Goal: Transaction & Acquisition: Book appointment/travel/reservation

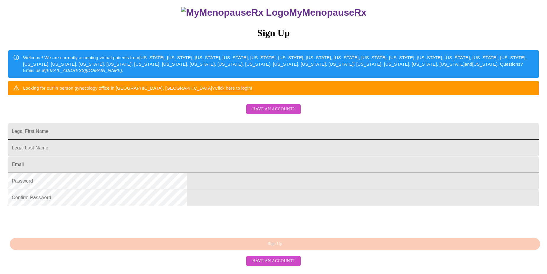
scroll to position [100, 0]
click at [228, 123] on input "Legal First Name" at bounding box center [273, 131] width 531 height 17
type input "Michelle"
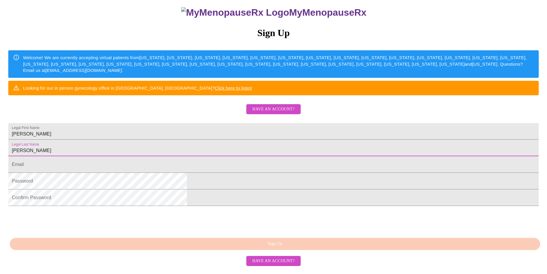
type input "Stevens"
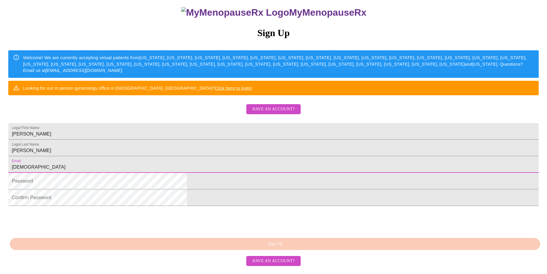
type input "jesuscfirst@gmail.com"
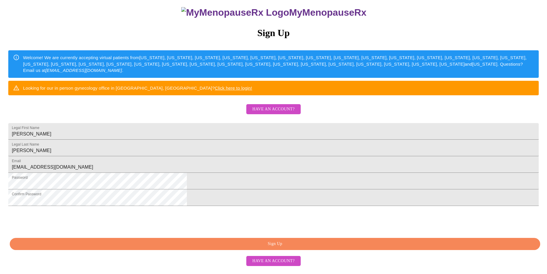
click at [293, 248] on span "Sign Up" at bounding box center [275, 243] width 517 height 7
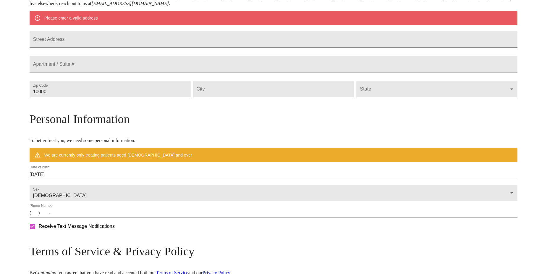
scroll to position [61, 0]
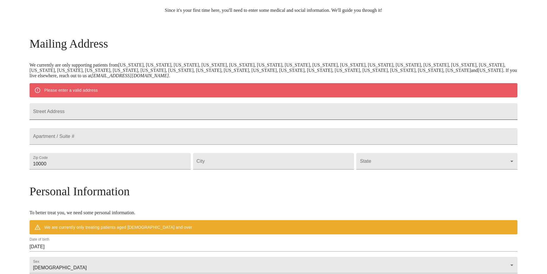
click at [154, 120] on input "Street Address" at bounding box center [274, 111] width 488 height 17
type input "3420 FM 367 East"
type input "76367"
type input "iowa park"
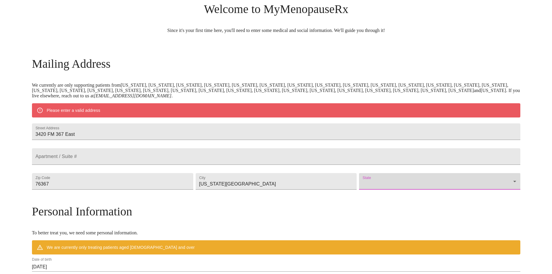
scroll to position [31, 0]
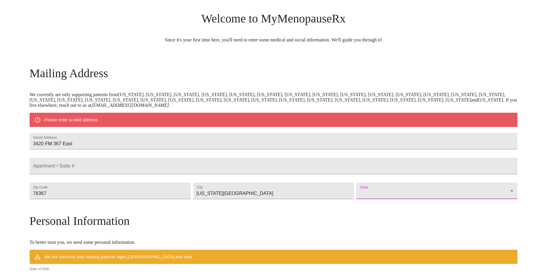
click at [414, 209] on body "MyMenopauseRx Welcome to MyMenopauseRx Since it's your first time here, you'll …" at bounding box center [273, 201] width 543 height 461
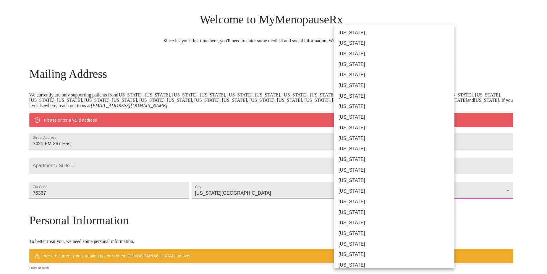
scroll to position [266, 0]
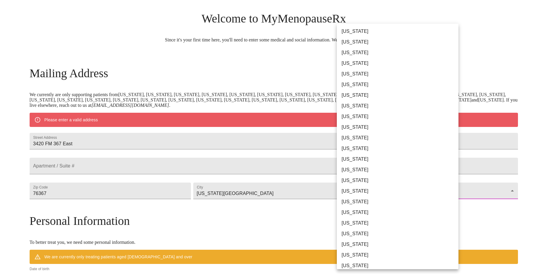
click at [372, 214] on li "Texas" at bounding box center [400, 212] width 126 height 11
type input "Texas"
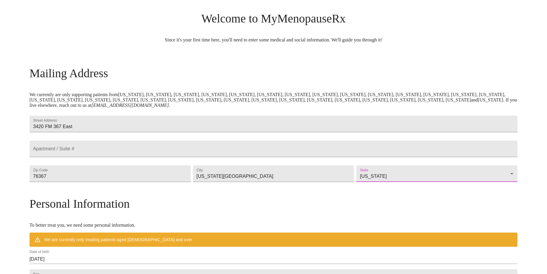
click at [429, 211] on h3 "Personal Information" at bounding box center [274, 204] width 488 height 14
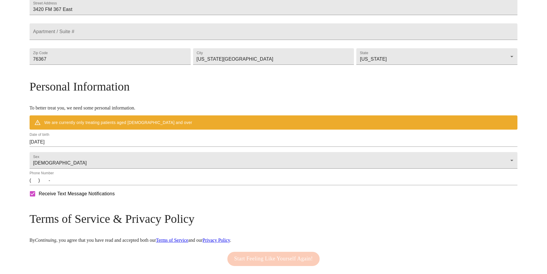
scroll to position [150, 0]
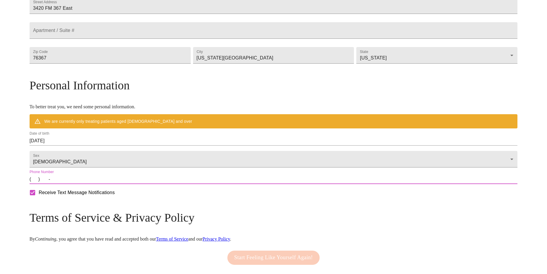
click at [93, 184] on input "(   )    -" at bounding box center [274, 179] width 488 height 9
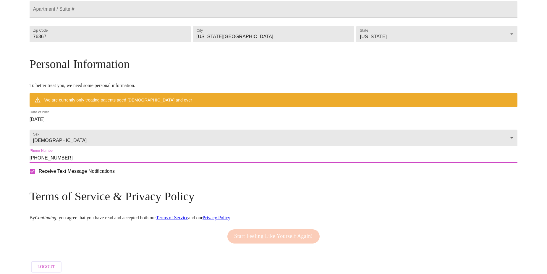
scroll to position [192, 0]
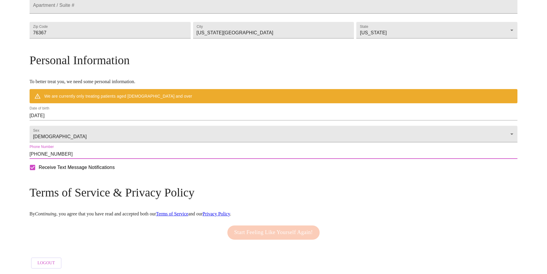
type input "(940) 882-5735"
click at [272, 230] on div "Start Feeling Like Yourself Again!" at bounding box center [273, 232] width 95 height 20
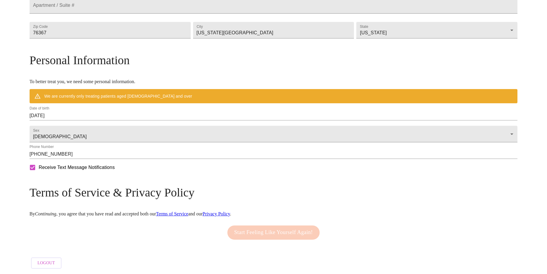
click at [272, 175] on div "Receive Text Message Notifications" at bounding box center [273, 167] width 491 height 15
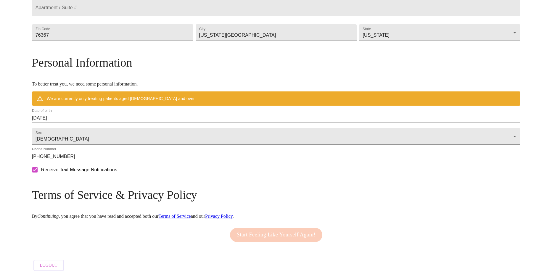
scroll to position [162, 0]
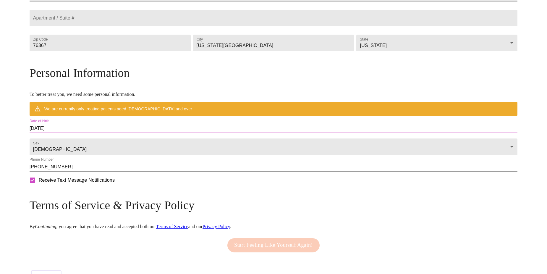
drag, startPoint x: 118, startPoint y: 139, endPoint x: 80, endPoint y: 147, distance: 39.6
click at [80, 147] on div "MyMenopauseRx Welcome to MyMenopauseRx Since it's your first time here, you'll …" at bounding box center [274, 62] width 488 height 444
click at [117, 133] on input "08/22/2025" at bounding box center [274, 128] width 488 height 9
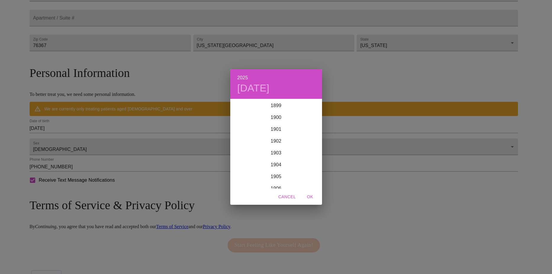
scroll to position [1456, 0]
click at [290, 196] on span "Cancel" at bounding box center [286, 196] width 17 height 7
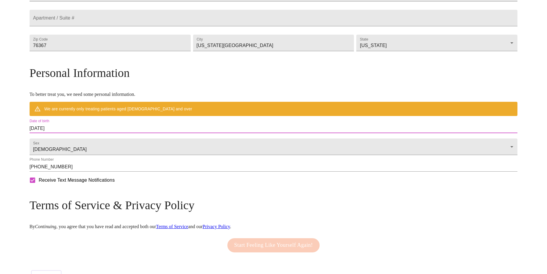
click at [94, 133] on input "08/22/2025" at bounding box center [274, 128] width 488 height 9
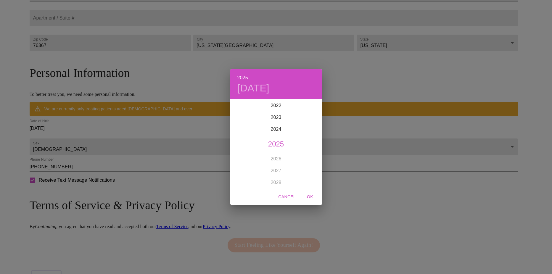
click at [129, 141] on div "2025 Fri, Aug 22 1899 1900 1901 1902 1903 1904 1905 1906 1907 1908 1909 1910 19…" at bounding box center [276, 137] width 552 height 274
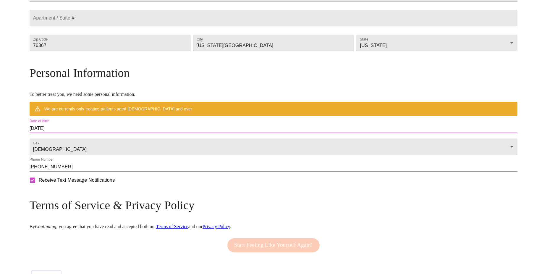
drag, startPoint x: 129, startPoint y: 141, endPoint x: 115, endPoint y: 140, distance: 14.3
click at [115, 133] on input "08/22/2025" at bounding box center [274, 128] width 488 height 9
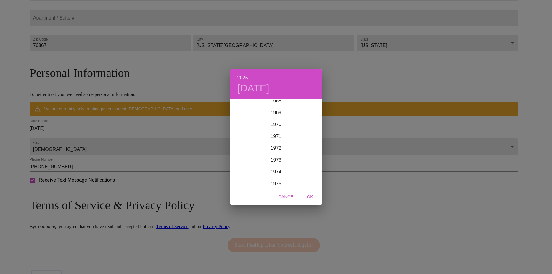
scroll to position [716, 0]
click at [288, 194] on span "Cancel" at bounding box center [286, 196] width 17 height 7
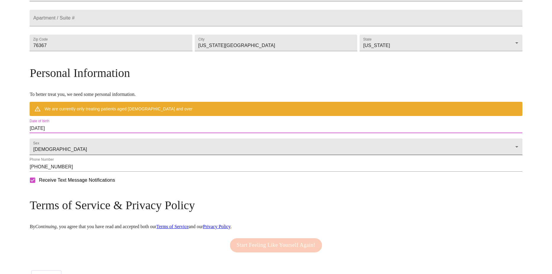
click at [112, 158] on body "MyMenopauseRx Welcome to MyMenopauseRx Since it's your first time here, you'll …" at bounding box center [275, 62] width 547 height 444
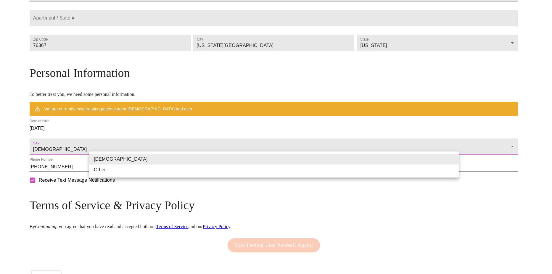
click at [114, 139] on div at bounding box center [276, 137] width 552 height 274
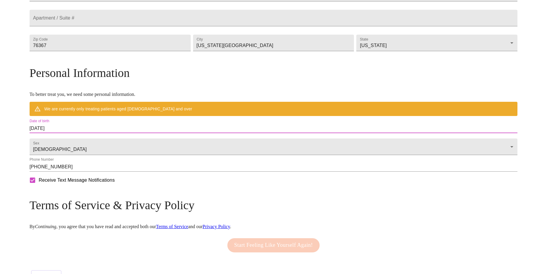
click at [117, 133] on input "08/22/2025" at bounding box center [274, 128] width 488 height 9
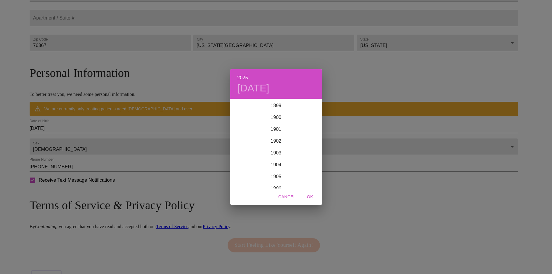
scroll to position [1456, 0]
click at [118, 140] on div "2025 Fri, Aug 22 1899 1900 1901 1902 1903 1904 1905 1906 1907 1908 1909 1910 19…" at bounding box center [276, 137] width 552 height 274
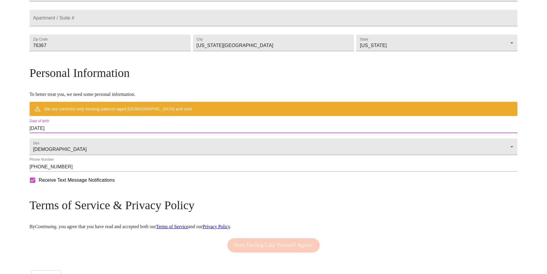
click at [118, 133] on input "08/22/2025" at bounding box center [274, 128] width 488 height 9
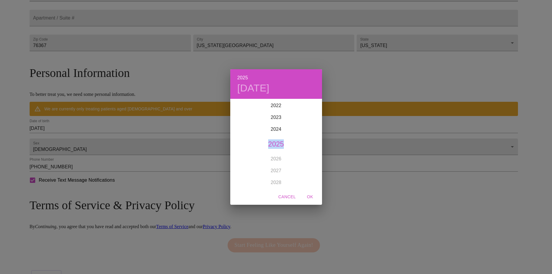
click at [118, 141] on div "2025 Fri, Aug 22 1899 1900 1901 1902 1903 1904 1905 1906 1907 1908 1909 1910 19…" at bounding box center [276, 137] width 552 height 274
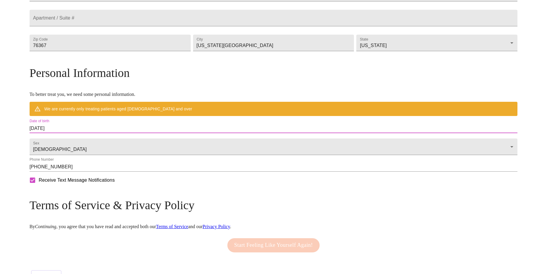
drag, startPoint x: 118, startPoint y: 141, endPoint x: 73, endPoint y: 138, distance: 44.4
click at [73, 138] on div "MyMenopauseRx Welcome to MyMenopauseRx Since it's your first time here, you'll …" at bounding box center [274, 62] width 488 height 444
click at [116, 133] on input "08/22/2025" at bounding box center [274, 128] width 488 height 9
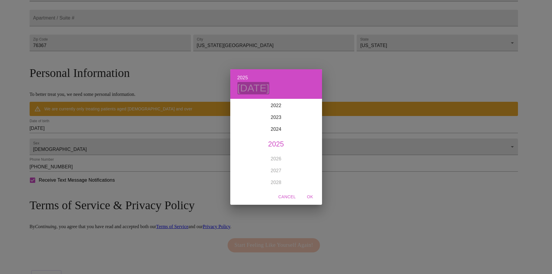
click at [240, 90] on h4 "Fri, Aug 22" at bounding box center [253, 88] width 32 height 12
click at [238, 107] on icon "button" at bounding box center [237, 107] width 7 height 7
click at [315, 107] on icon "button" at bounding box center [315, 108] width 2 height 4
click at [315, 107] on div "August 2025 July 2025" at bounding box center [276, 107] width 92 height 14
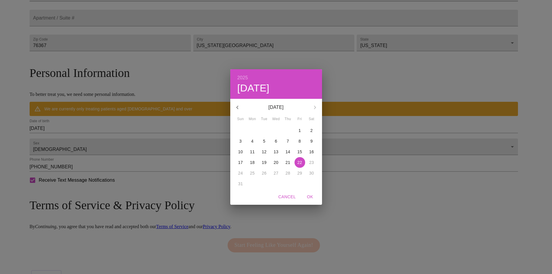
click at [315, 107] on div "August 2025" at bounding box center [276, 107] width 92 height 14
click at [246, 89] on h4 "Fri, Aug 22" at bounding box center [253, 88] width 32 height 12
click at [246, 77] on h6 "2025" at bounding box center [242, 78] width 11 height 8
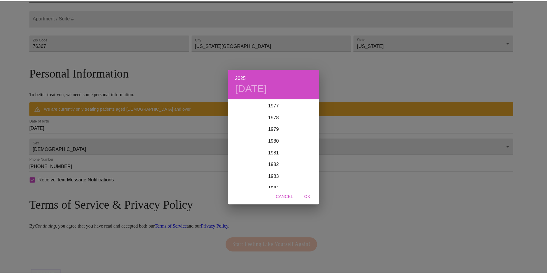
scroll to position [775, 0]
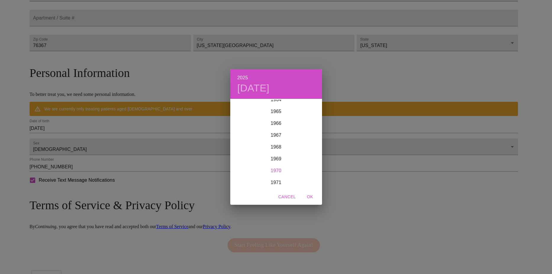
click at [278, 170] on div "1970" at bounding box center [276, 171] width 92 height 12
click at [306, 178] on div "Dec" at bounding box center [306, 177] width 30 height 22
click at [299, 151] on p "18" at bounding box center [299, 152] width 5 height 6
click at [306, 196] on span "OK" at bounding box center [310, 196] width 14 height 7
type input "12/18/1970"
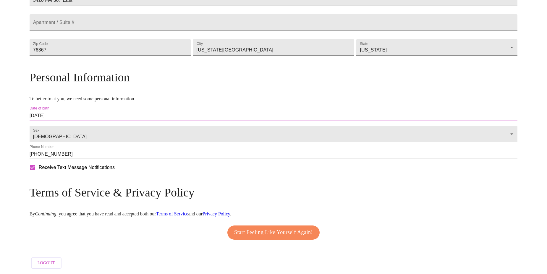
click at [275, 237] on span "Start Feeling Like Yourself Again!" at bounding box center [273, 232] width 79 height 9
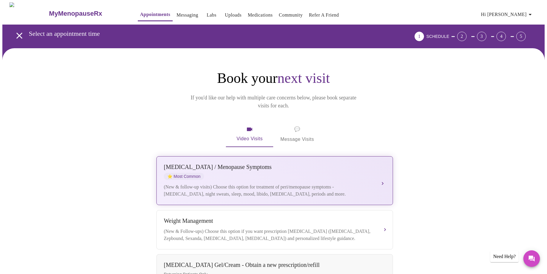
click at [229, 164] on div "Perimenopause / Menopause Symptoms" at bounding box center [269, 167] width 210 height 7
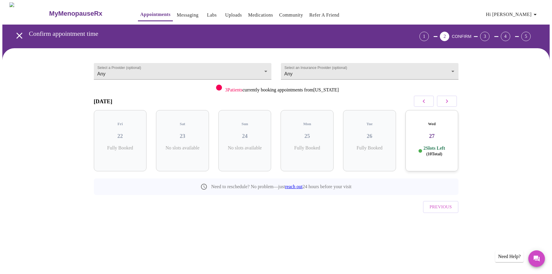
click at [433, 137] on div "Wed 27 2 Slots Left ( 10 Total)" at bounding box center [431, 140] width 53 height 61
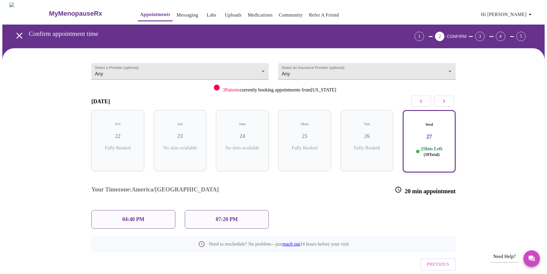
click at [220, 216] on p "07:20 PM" at bounding box center [227, 219] width 22 height 6
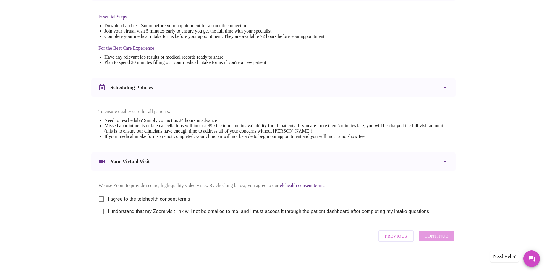
scroll to position [155, 0]
click at [124, 198] on span "I agree to the telehealth consent terms" at bounding box center [149, 199] width 83 height 7
click at [108, 198] on input "I agree to the telehealth consent terms" at bounding box center [101, 199] width 12 height 12
checkbox input "true"
click at [113, 212] on span "I understand that my Zoom visit link will not be emailed to me, and I must acce…" at bounding box center [269, 211] width 322 height 7
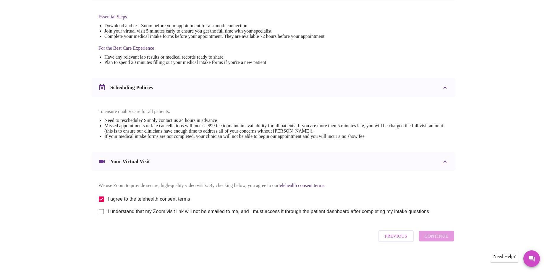
click at [108, 212] on input "I understand that my Zoom visit link will not be emailed to me, and I must acce…" at bounding box center [101, 211] width 12 height 12
checkbox input "true"
click at [436, 237] on span "Continue" at bounding box center [437, 236] width 24 height 8
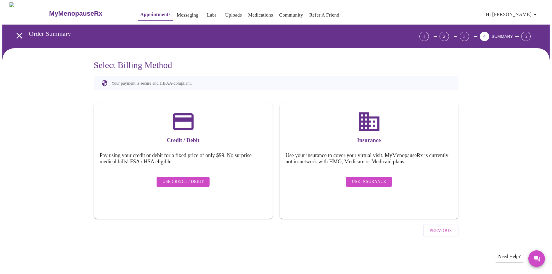
click at [196, 179] on span "Use Credit / Debit" at bounding box center [182, 181] width 41 height 7
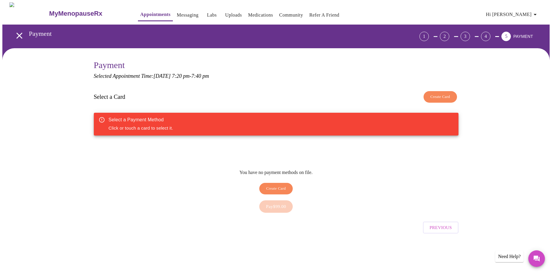
click at [389, 166] on div "You have no payment methods on file. Create Card" at bounding box center [276, 181] width 365 height 32
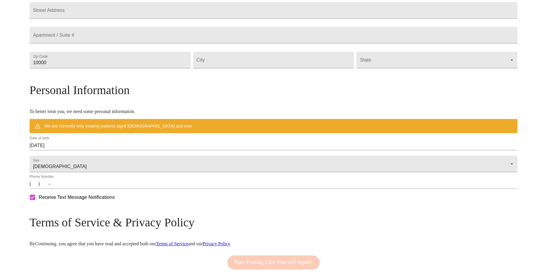
scroll to position [77, 0]
